Goal: Transaction & Acquisition: Purchase product/service

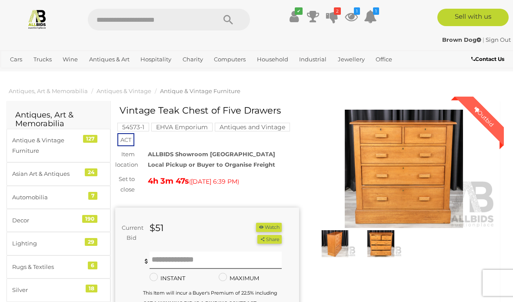
click at [376, 18] on icon at bounding box center [370, 17] width 13 height 16
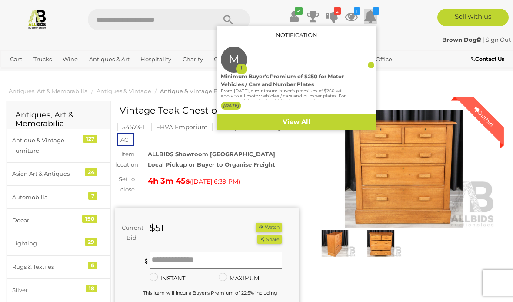
click at [354, 16] on icon at bounding box center [351, 17] width 13 height 16
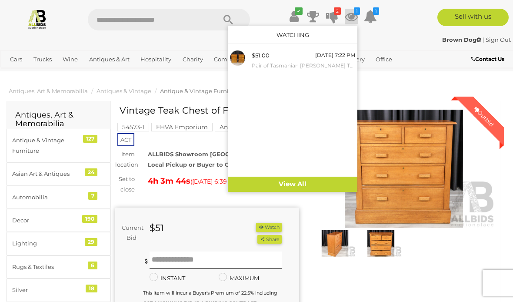
click at [335, 15] on icon at bounding box center [332, 17] width 12 height 16
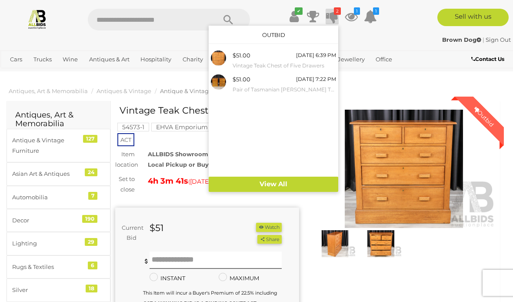
click at [267, 61] on small "Vintage Teak Chest of Five Drawers" at bounding box center [284, 66] width 103 height 10
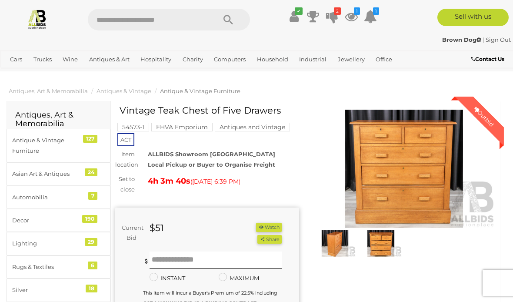
click at [331, 24] on icon at bounding box center [332, 17] width 12 height 16
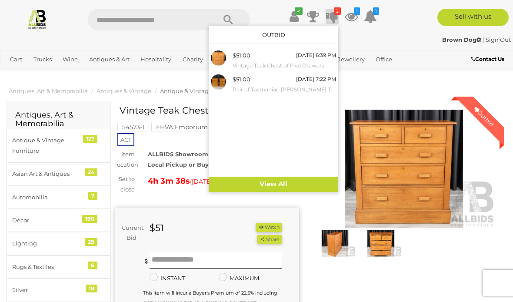
click at [283, 85] on small "Pair of Tasmanian [PERSON_NAME] Three Drawer Bedside Chests" at bounding box center [284, 90] width 103 height 10
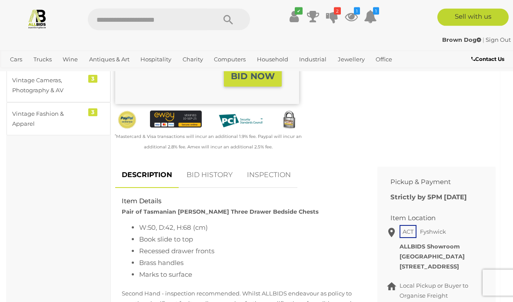
scroll to position [256, 0]
click at [213, 173] on link "BID HISTORY" at bounding box center [209, 175] width 59 height 26
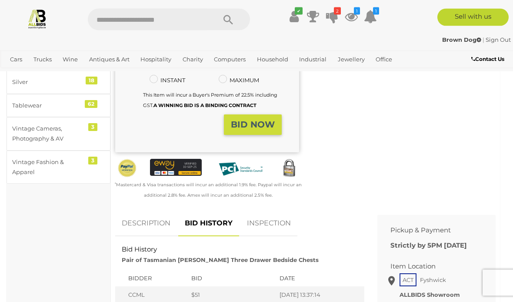
scroll to position [178, 0]
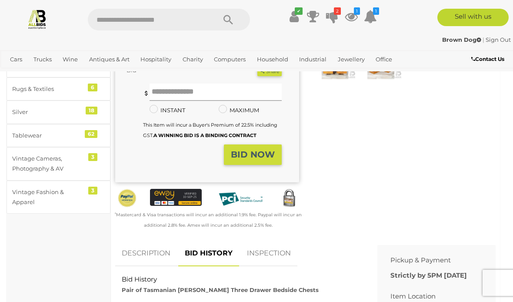
click at [247, 88] on input "text" at bounding box center [216, 91] width 132 height 17
click at [303, 100] on div "Pair of Tasmanian Blackwood Three Drawer Bedside Chests 54553-8 EHVA Emporium A…" at bounding box center [207, 83] width 197 height 313
click at [240, 83] on input "text" at bounding box center [216, 91] width 132 height 17
type input "**"
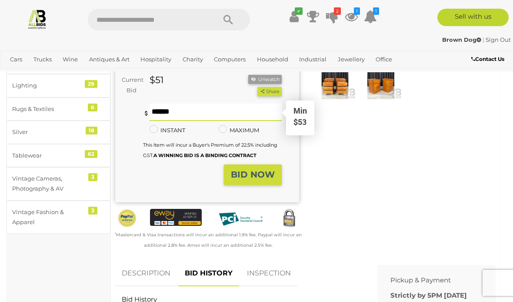
scroll to position [157, 0]
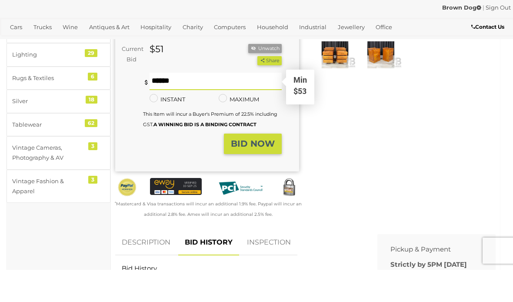
click at [258, 170] on strong "BID NOW" at bounding box center [253, 175] width 44 height 10
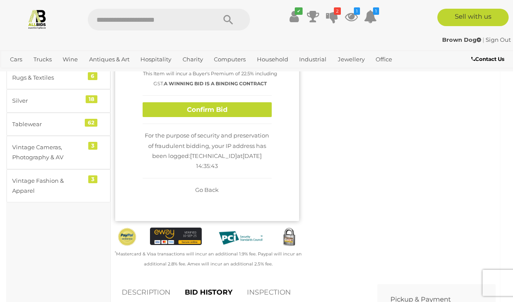
click at [237, 116] on button "Confirm Bid" at bounding box center [207, 109] width 129 height 15
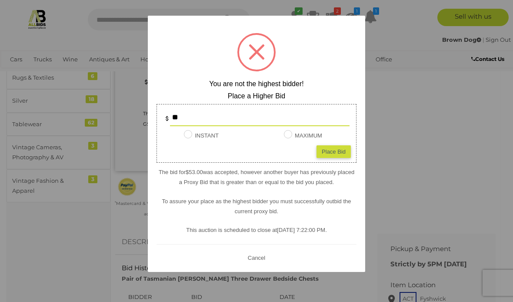
click at [341, 158] on div "Place Bid" at bounding box center [334, 151] width 34 height 13
type input "**"
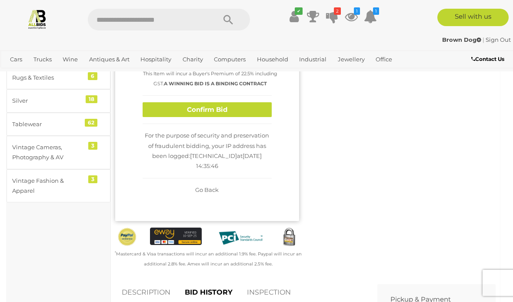
click at [240, 113] on button "Confirm Bid" at bounding box center [207, 109] width 129 height 15
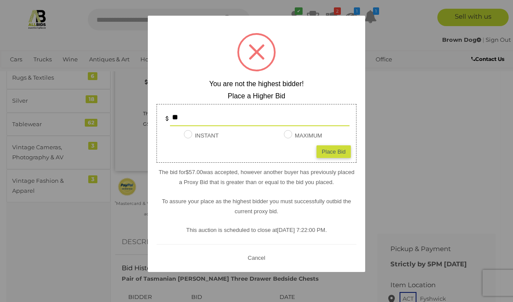
click at [417, 125] on div at bounding box center [256, 151] width 513 height 302
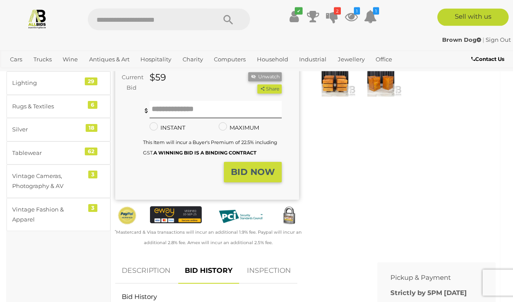
scroll to position [160, 0]
click at [334, 13] on icon "2" at bounding box center [337, 10] width 7 height 7
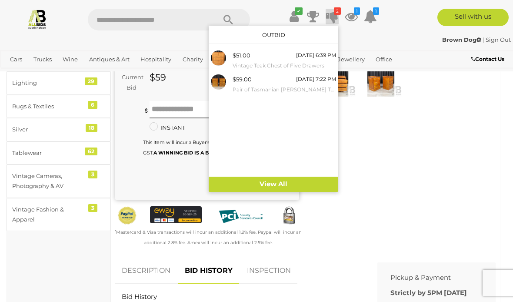
click at [257, 56] on div "$51.00 Today 6:39 PM Vintage Teak Chest of Five Drawers" at bounding box center [284, 60] width 103 height 20
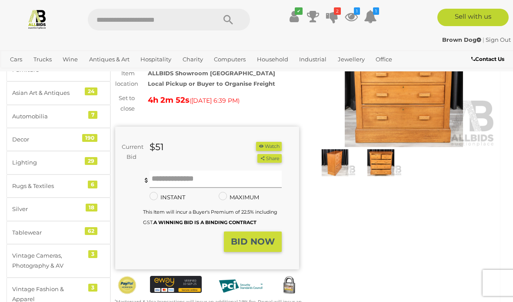
click at [245, 174] on input "text" at bounding box center [216, 178] width 132 height 17
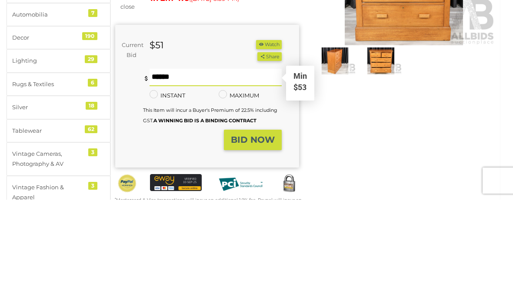
type input "**"
click at [257, 237] on strong "BID NOW" at bounding box center [253, 242] width 44 height 10
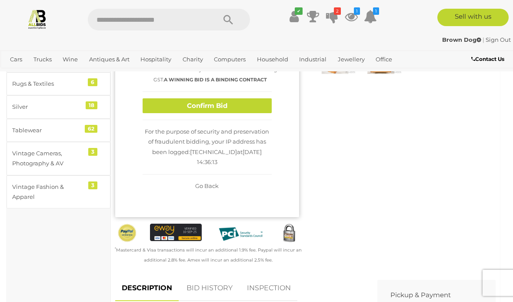
click at [231, 113] on button "Confirm Bid" at bounding box center [207, 105] width 129 height 15
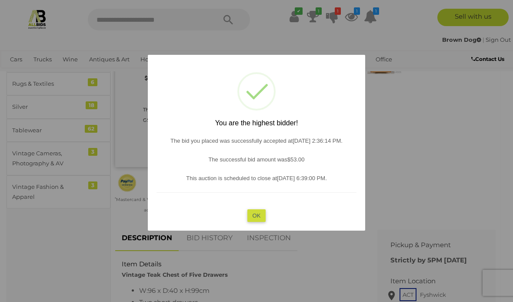
click at [260, 222] on button "OK" at bounding box center [256, 215] width 19 height 13
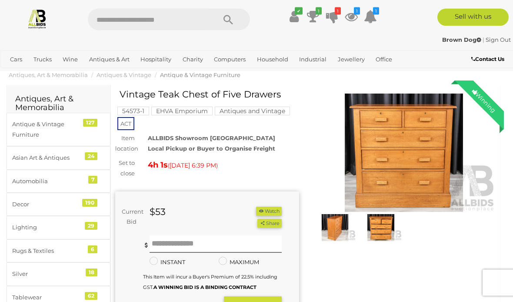
scroll to position [0, 0]
